Goal: Task Accomplishment & Management: Manage account settings

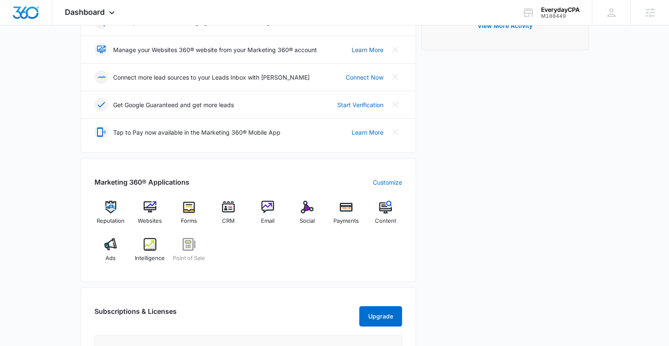
scroll to position [198, 0]
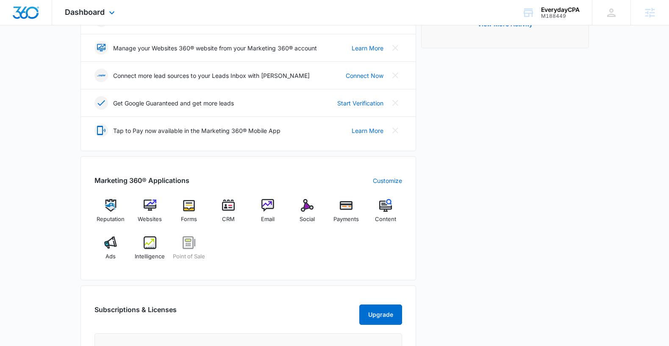
click at [80, 18] on div "Dashboard Apps Reputation Websites Forms CRM Email Social Payments POS Content …" at bounding box center [90, 12] width 77 height 25
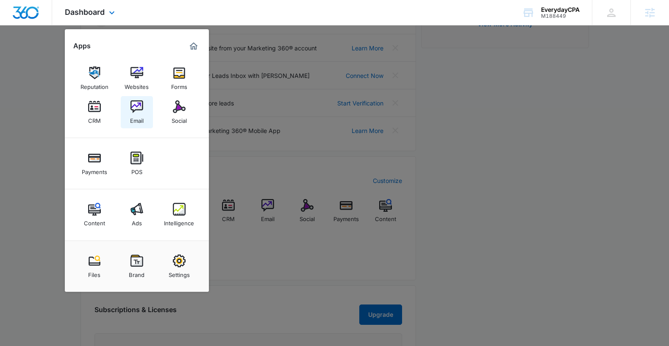
click at [138, 104] on img at bounding box center [136, 106] width 13 height 13
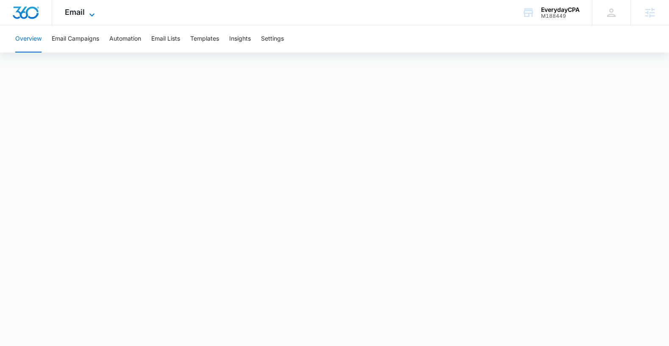
click at [70, 10] on span "Email" at bounding box center [75, 12] width 20 height 9
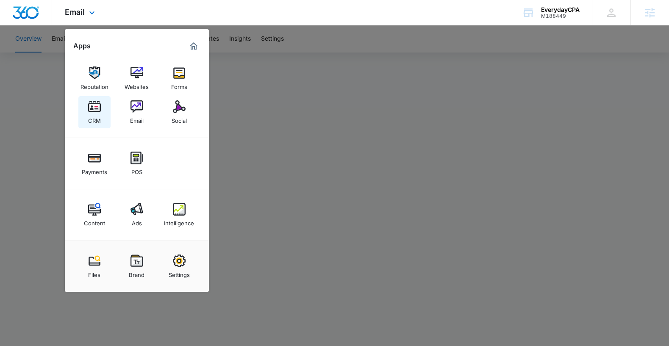
click at [98, 110] on img at bounding box center [94, 106] width 13 height 13
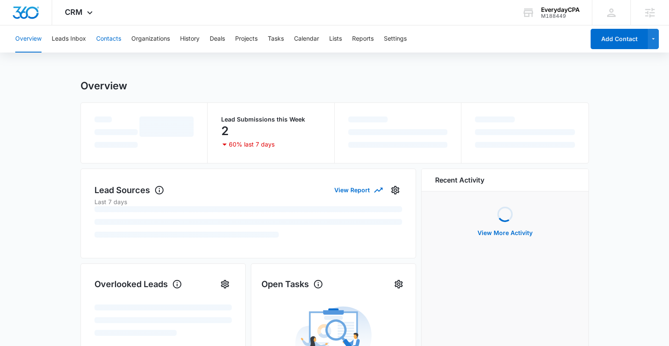
click at [104, 37] on button "Contacts" at bounding box center [108, 38] width 25 height 27
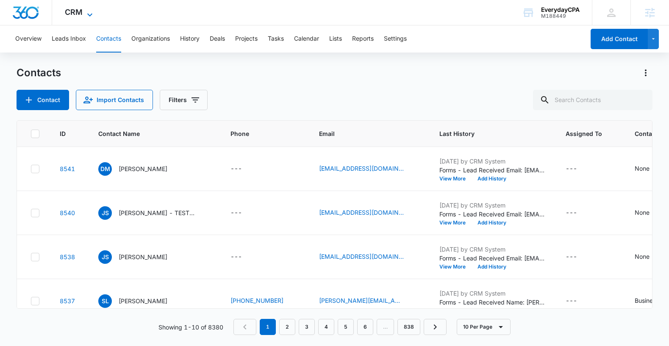
click at [79, 14] on span "CRM" at bounding box center [74, 12] width 18 height 9
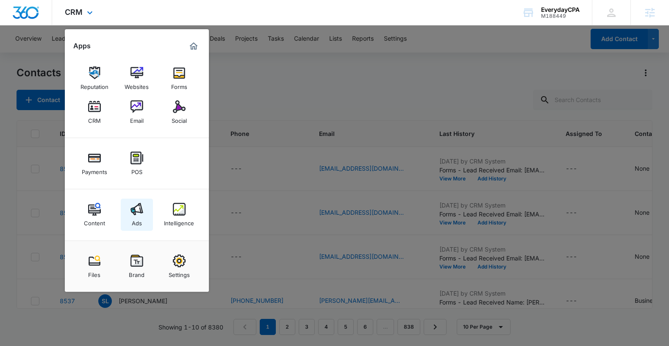
click at [138, 209] on img at bounding box center [136, 209] width 13 height 13
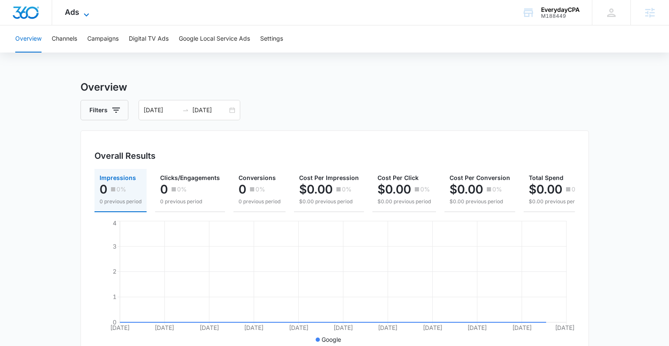
click at [70, 10] on span "Ads" at bounding box center [72, 12] width 14 height 9
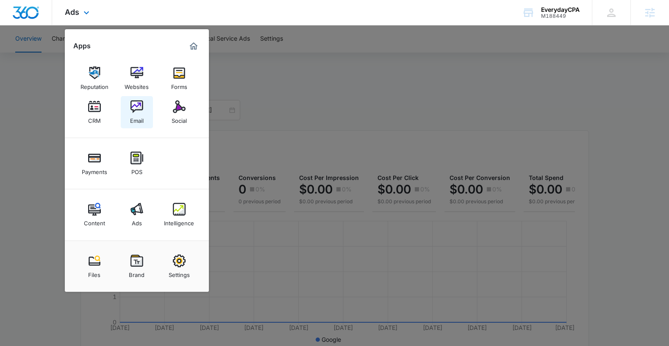
click at [142, 110] on img at bounding box center [136, 106] width 13 height 13
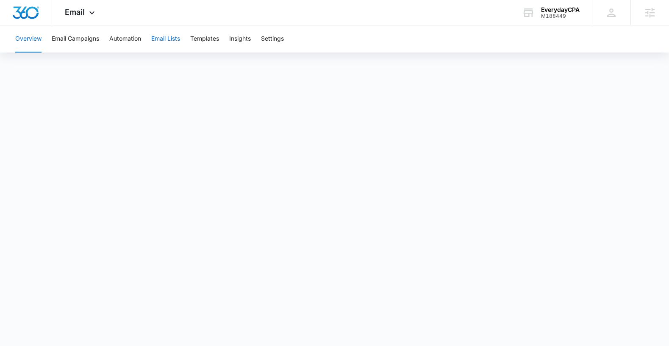
click at [167, 38] on button "Email Lists" at bounding box center [165, 38] width 29 height 27
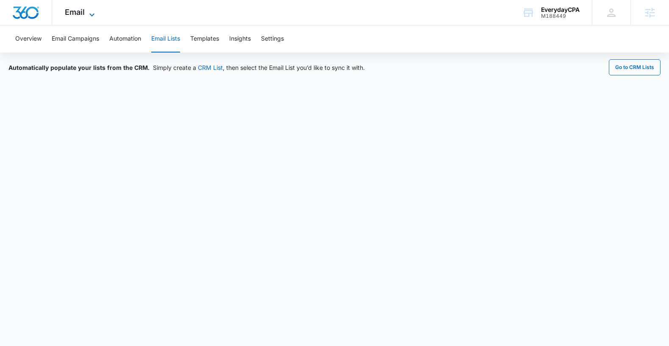
click at [80, 9] on span "Email" at bounding box center [75, 12] width 20 height 9
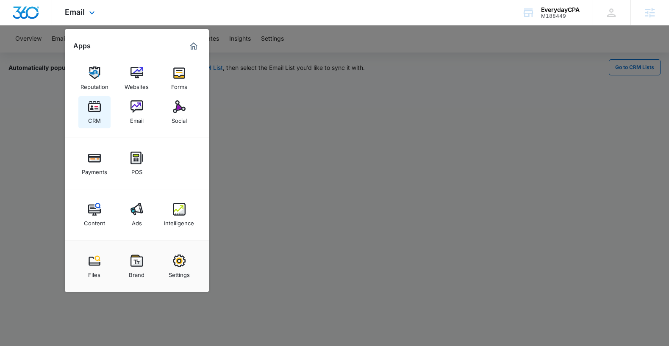
click at [91, 122] on div "CRM" at bounding box center [94, 118] width 13 height 11
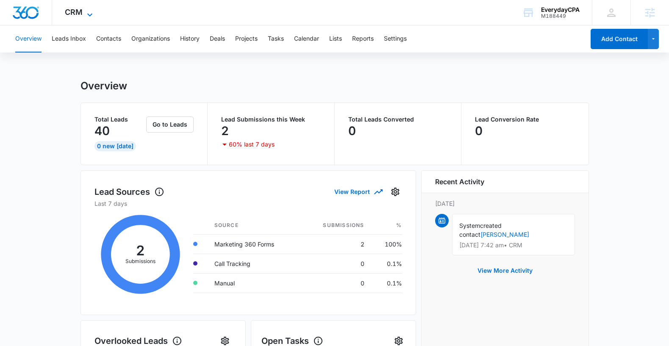
click at [66, 10] on span "CRM" at bounding box center [74, 12] width 18 height 9
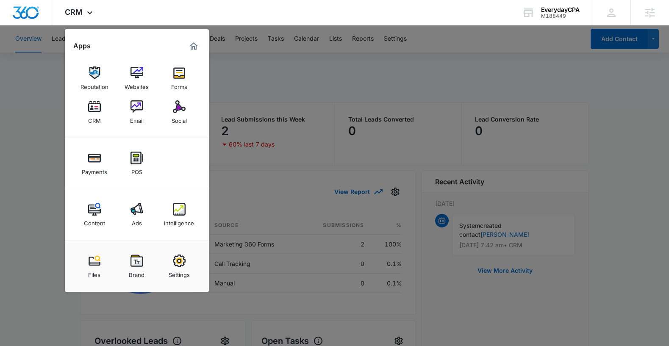
click at [237, 95] on div at bounding box center [334, 173] width 669 height 346
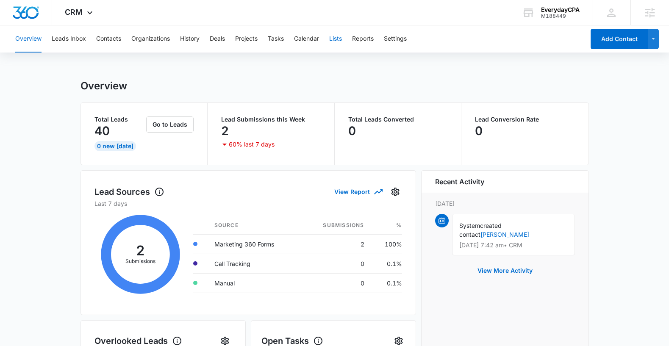
click at [340, 35] on button "Lists" at bounding box center [335, 38] width 13 height 27
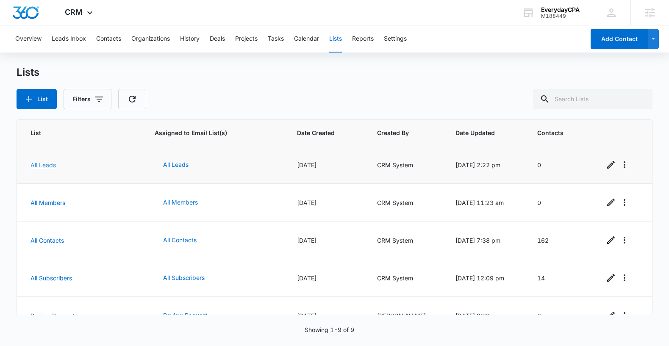
click at [39, 163] on link "All Leads" at bounding box center [42, 164] width 25 height 7
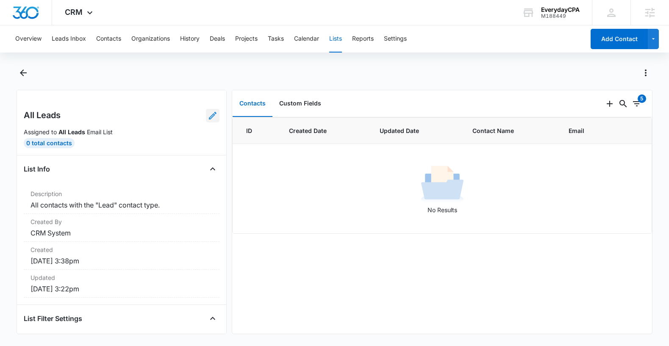
click at [210, 115] on icon at bounding box center [212, 116] width 10 height 10
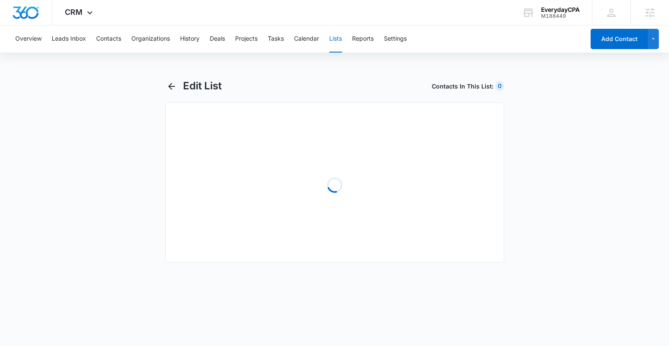
select select "31"
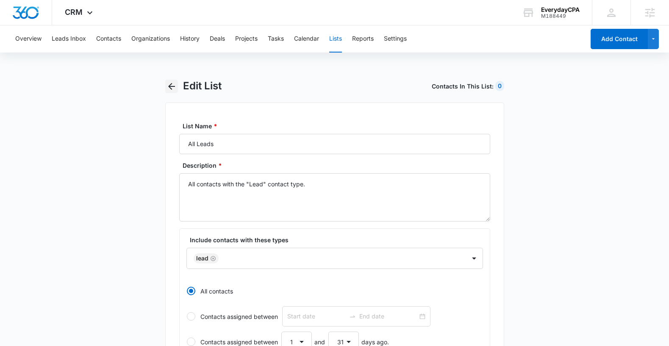
click at [168, 89] on icon "button" at bounding box center [171, 86] width 10 height 10
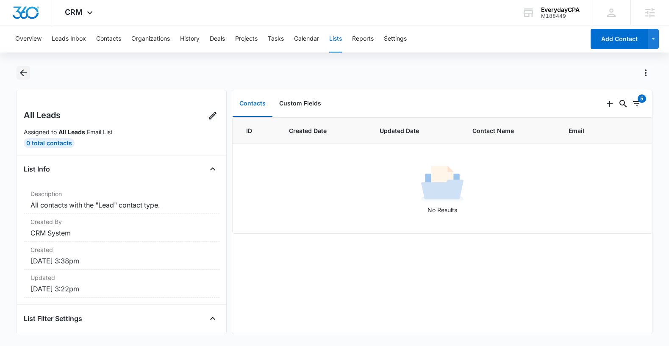
click at [22, 77] on icon "Back" at bounding box center [23, 73] width 10 height 10
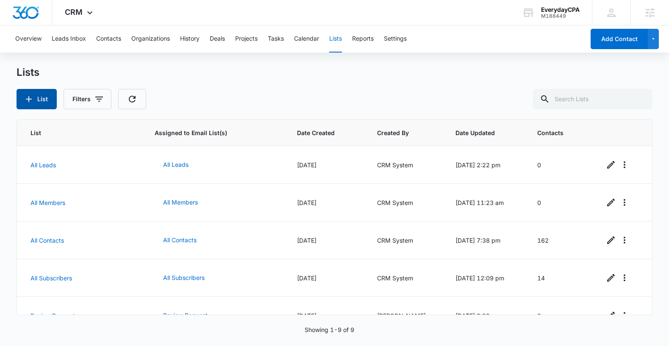
click at [41, 103] on button "List" at bounding box center [37, 99] width 40 height 20
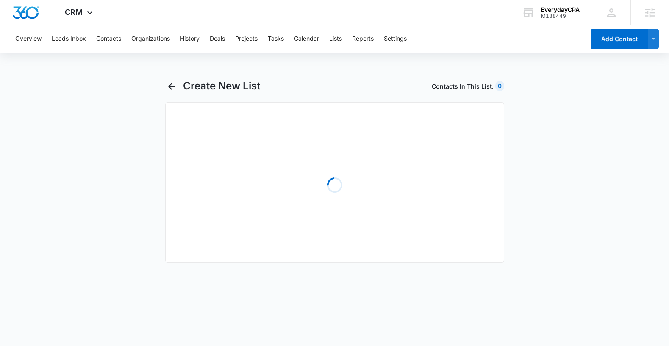
select select "31"
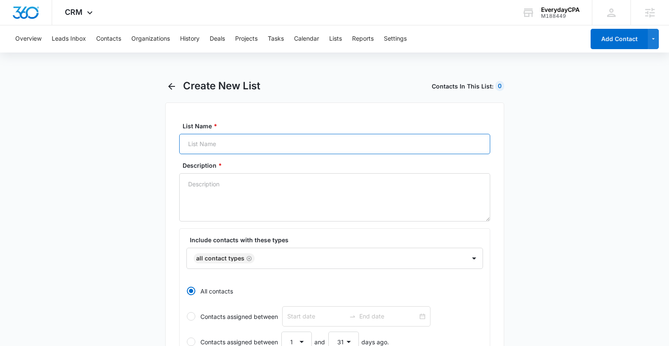
click at [215, 146] on input "List Name *" at bounding box center [334, 144] width 311 height 20
click at [192, 142] on input "cull CRM List" at bounding box center [334, 144] width 311 height 20
type input "Full CRM List"
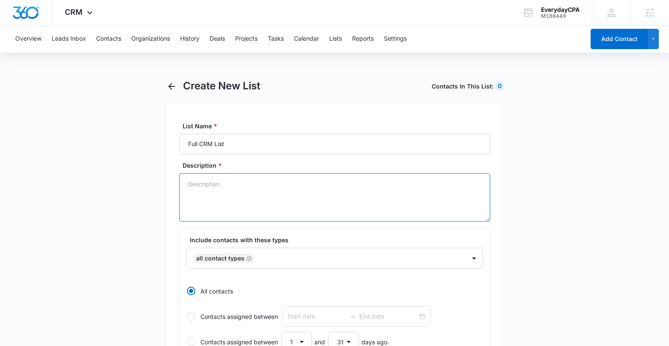
click at [211, 202] on textarea "Description *" at bounding box center [334, 197] width 311 height 48
type textarea "all contacts in the CRM"
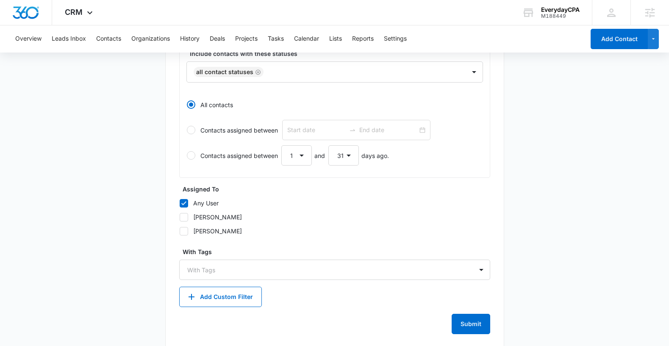
scroll to position [341, 0]
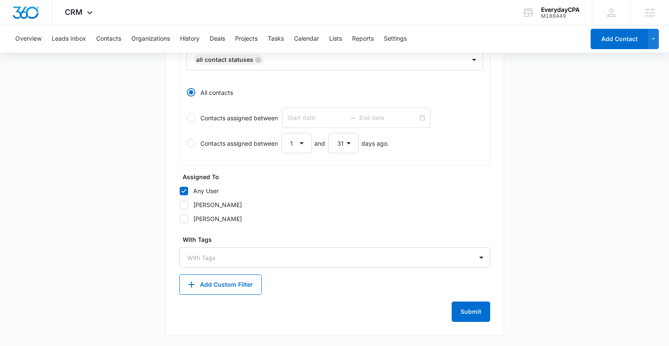
click at [445, 317] on div "Submit" at bounding box center [334, 311] width 311 height 20
click at [460, 317] on button "Submit" at bounding box center [470, 311] width 39 height 20
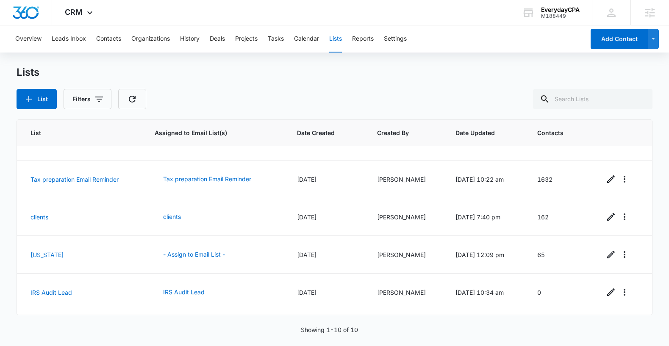
scroll to position [208, 0]
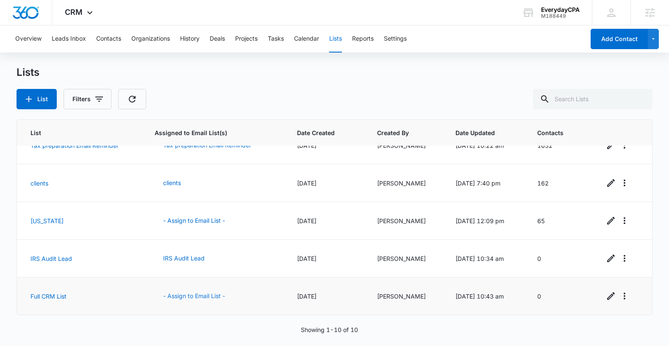
click at [194, 294] on button "- Assign to Email List -" at bounding box center [194, 296] width 79 height 20
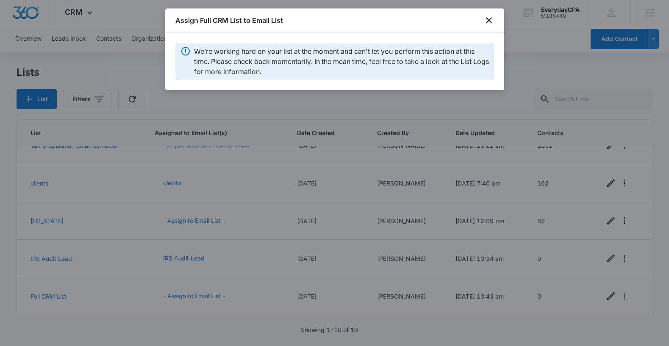
click at [253, 138] on div at bounding box center [334, 173] width 669 height 346
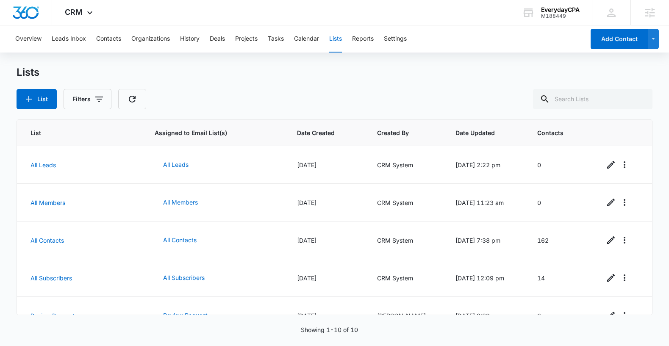
scroll to position [208, 0]
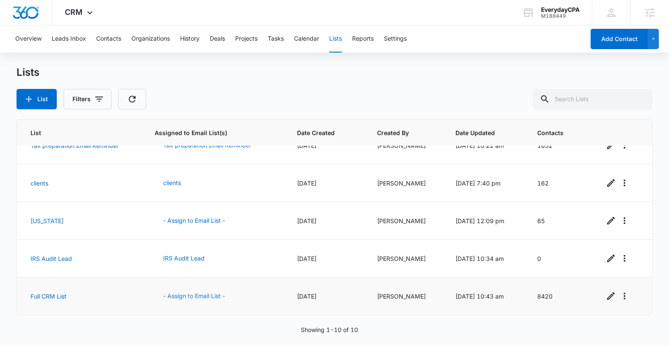
click at [188, 297] on button "- Assign to Email List -" at bounding box center [194, 296] width 79 height 20
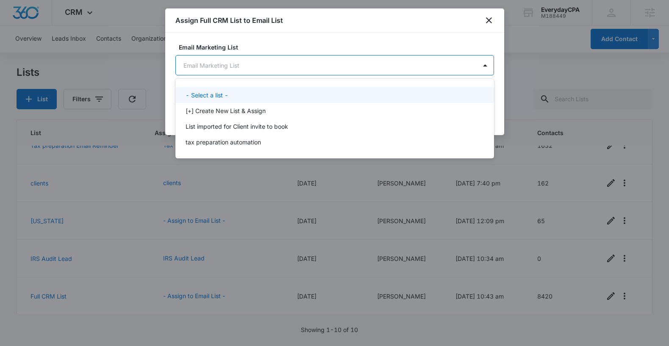
click at [259, 61] on body "CRM Apps Reputation Websites Forms CRM Email Social Payments POS Content Ads In…" at bounding box center [334, 173] width 669 height 346
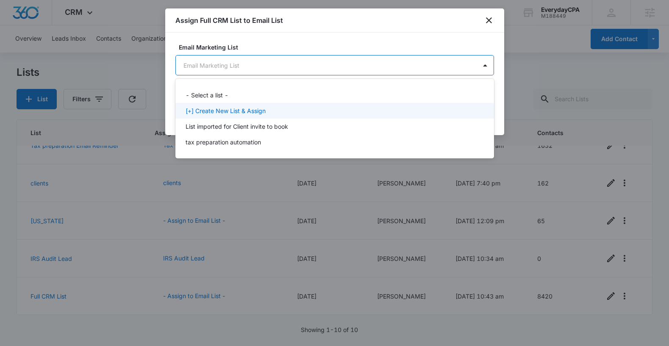
click at [216, 110] on p "[+] Create New List & Assign" at bounding box center [225, 110] width 80 height 9
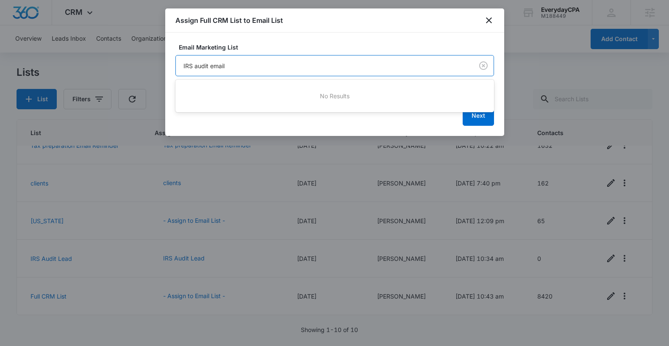
click at [475, 122] on div at bounding box center [334, 173] width 669 height 346
type input "IRS audit email"
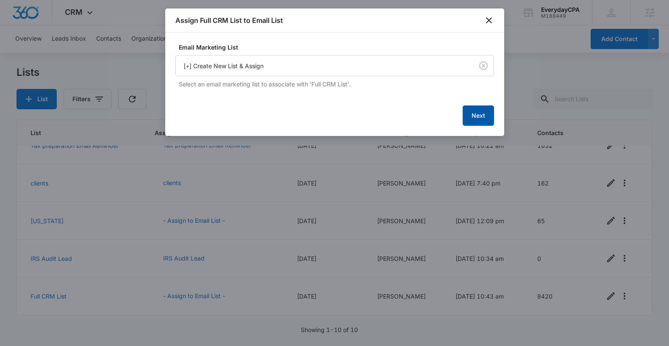
click at [478, 114] on button "Next" at bounding box center [477, 115] width 31 height 20
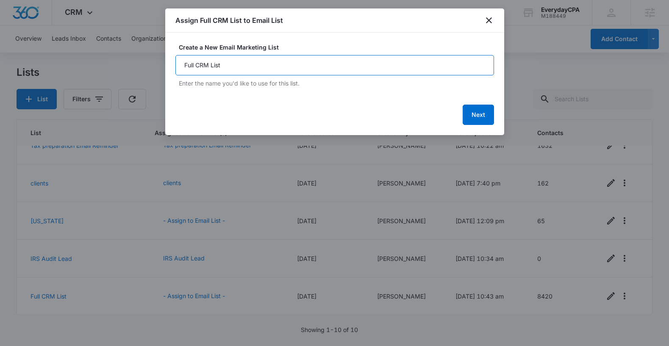
click at [379, 73] on input "Full CRM List" at bounding box center [334, 65] width 318 height 20
click at [470, 116] on button "Next" at bounding box center [477, 115] width 31 height 20
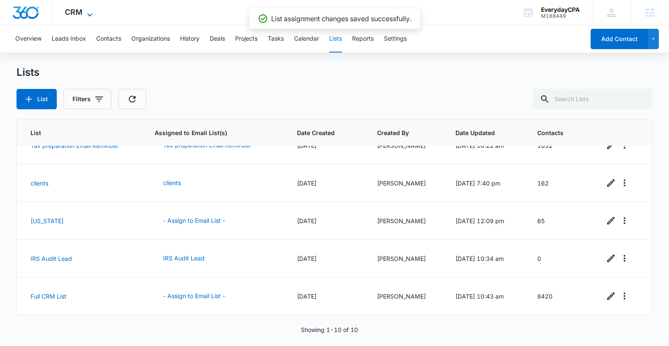
click at [69, 9] on span "CRM" at bounding box center [74, 12] width 18 height 9
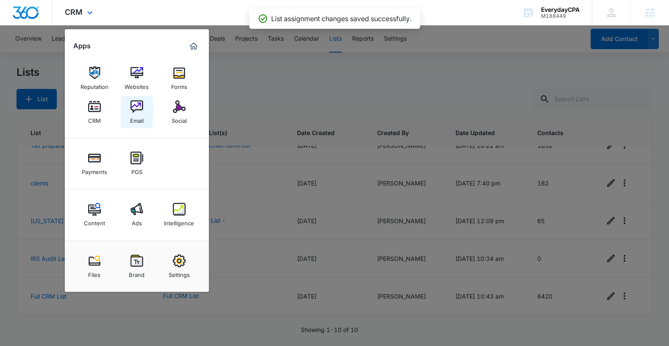
click at [134, 105] on img at bounding box center [136, 106] width 13 height 13
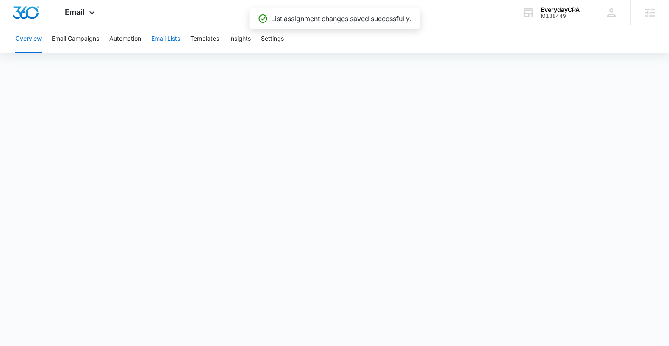
click at [176, 39] on button "Email Lists" at bounding box center [165, 38] width 29 height 27
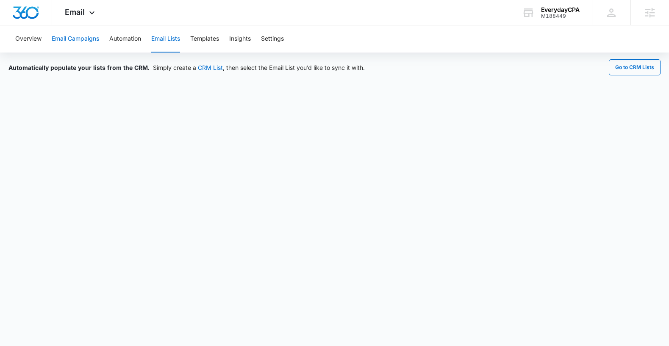
click at [77, 37] on button "Email Campaigns" at bounding box center [75, 38] width 47 height 27
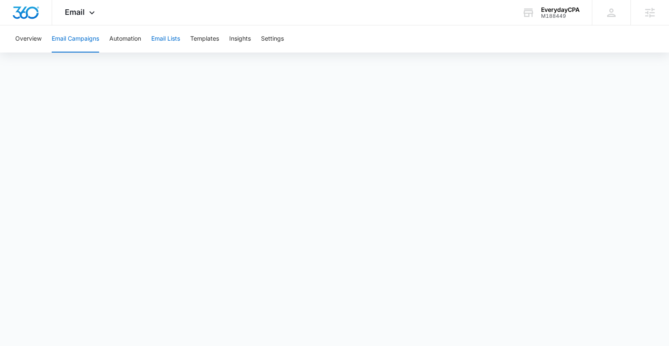
click at [169, 39] on button "Email Lists" at bounding box center [165, 38] width 29 height 27
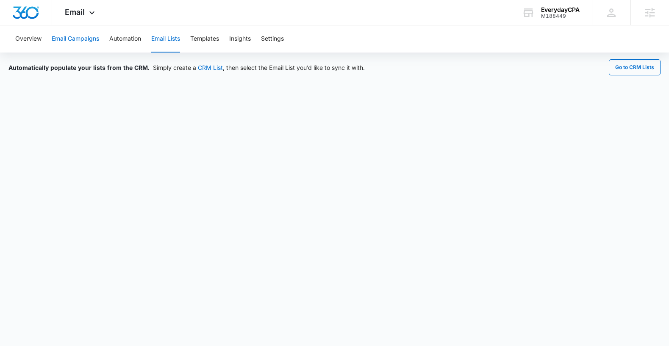
click at [64, 40] on button "Email Campaigns" at bounding box center [75, 38] width 47 height 27
